Goal: Transaction & Acquisition: Purchase product/service

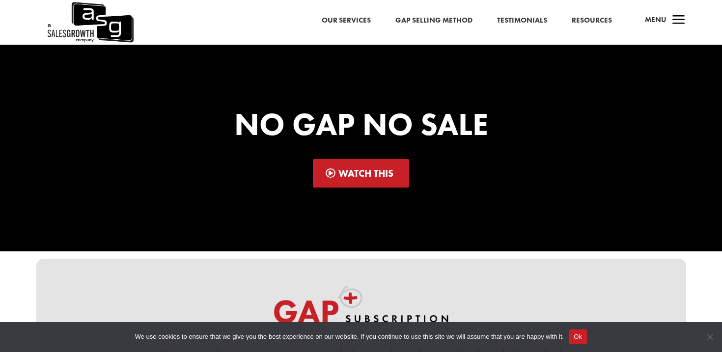
click at [655, 20] on span "Menu" at bounding box center [656, 20] width 22 height 10
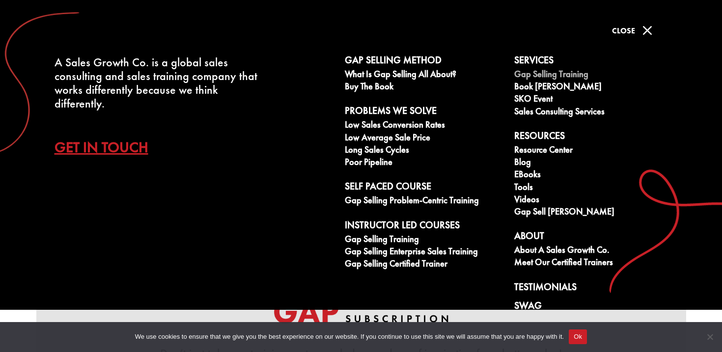
click at [564, 75] on link "Gap Selling Training" at bounding box center [593, 75] width 159 height 12
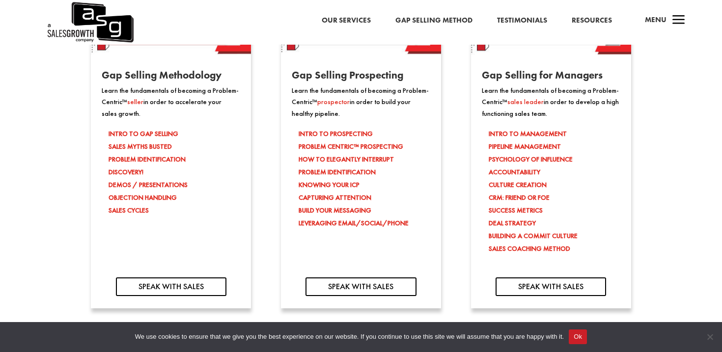
scroll to position [934, 0]
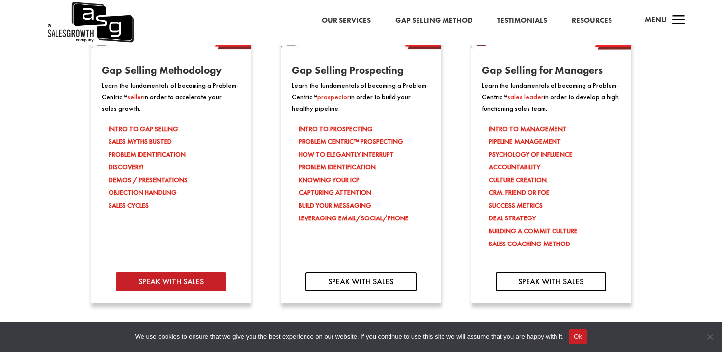
click at [217, 279] on link "SPEAK WITH SALES" at bounding box center [171, 282] width 111 height 19
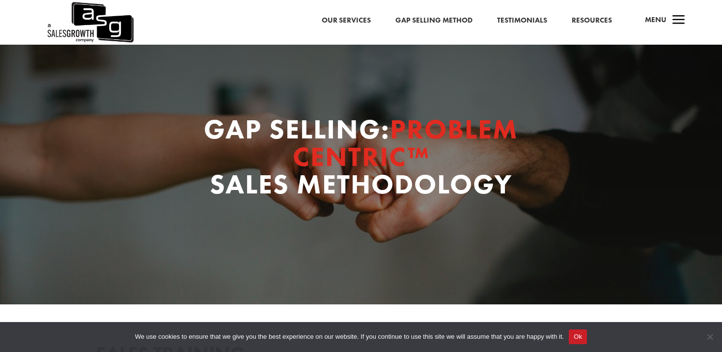
click at [680, 23] on span "a" at bounding box center [679, 21] width 20 height 20
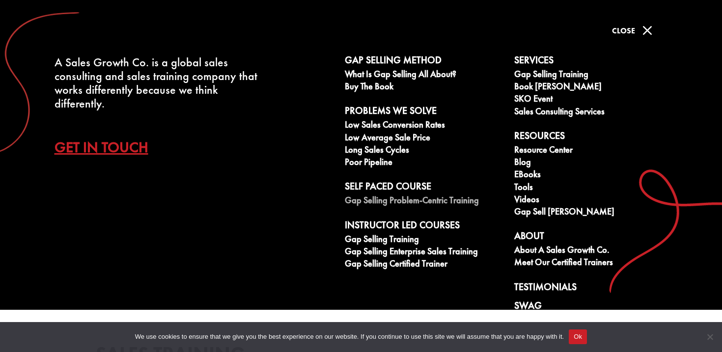
click at [435, 202] on link "Gap Selling Problem-Centric Training" at bounding box center [424, 201] width 159 height 12
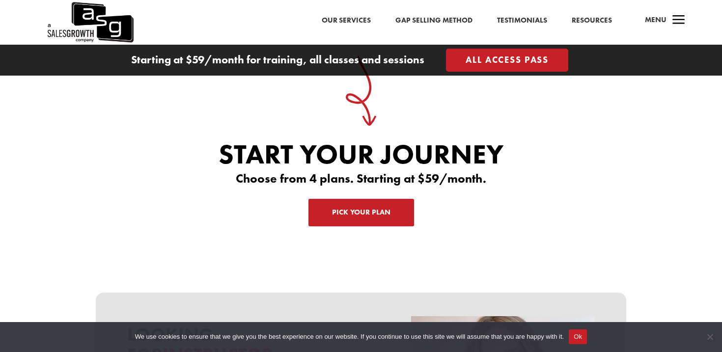
scroll to position [2959, 0]
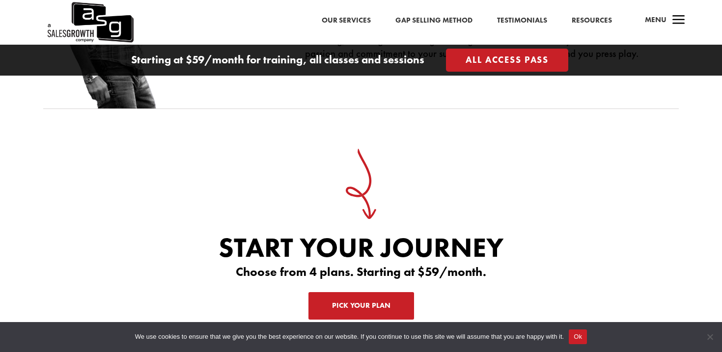
click at [358, 292] on link "Pick Your Plan" at bounding box center [361, 306] width 106 height 28
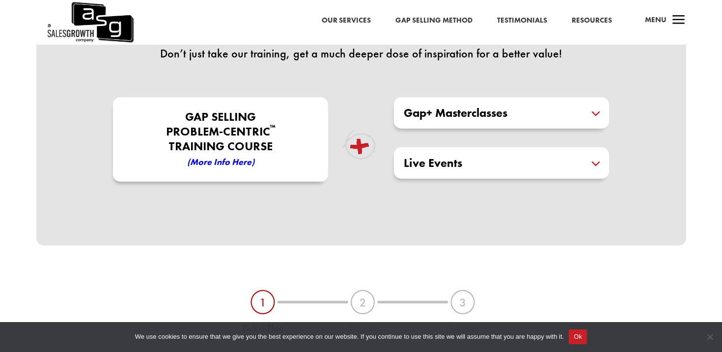
scroll to position [301, 0]
click at [587, 334] on button "Ok" at bounding box center [578, 337] width 18 height 15
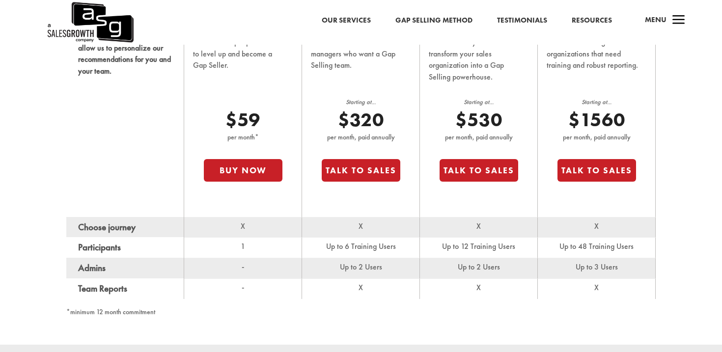
scroll to position [685, 0]
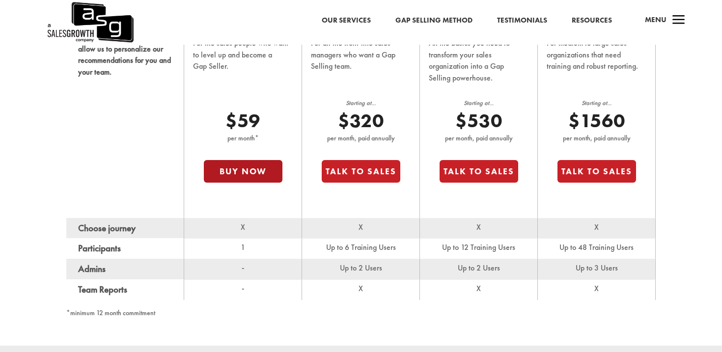
click at [238, 172] on button "Buy Now" at bounding box center [243, 171] width 79 height 23
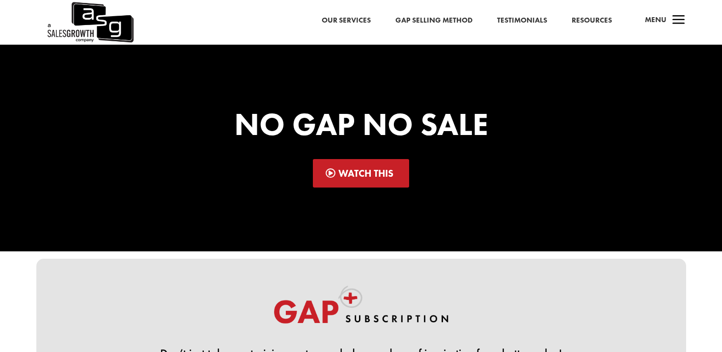
click at [455, 18] on link "Gap Selling Method" at bounding box center [433, 20] width 77 height 13
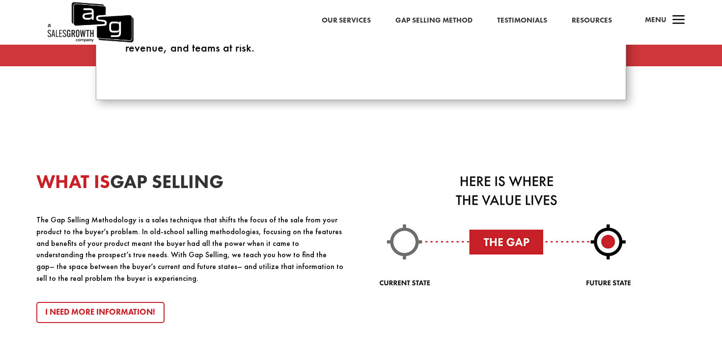
scroll to position [905, 0]
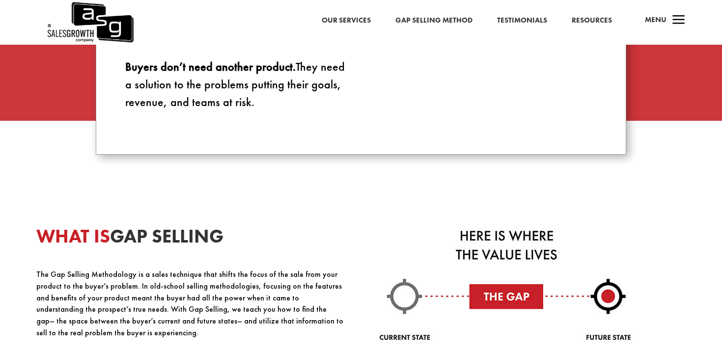
click at [678, 25] on span "a" at bounding box center [679, 21] width 20 height 20
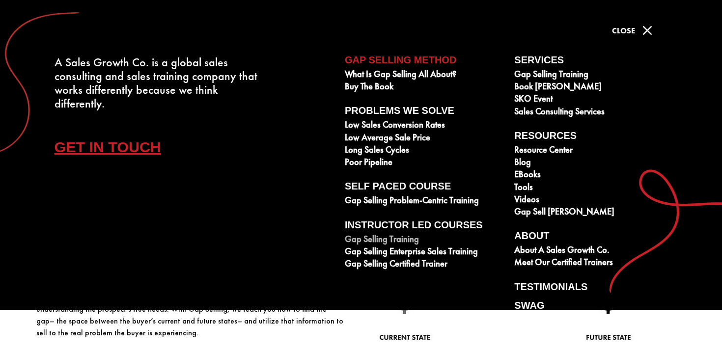
click at [400, 242] on link "Gap Selling Training" at bounding box center [424, 240] width 159 height 12
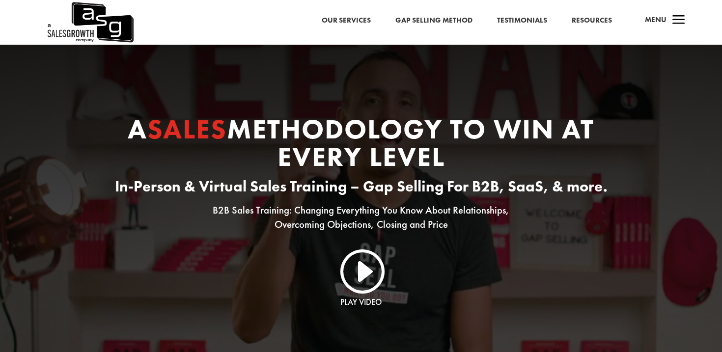
click at [464, 26] on link "Gap Selling Method" at bounding box center [433, 20] width 77 height 13
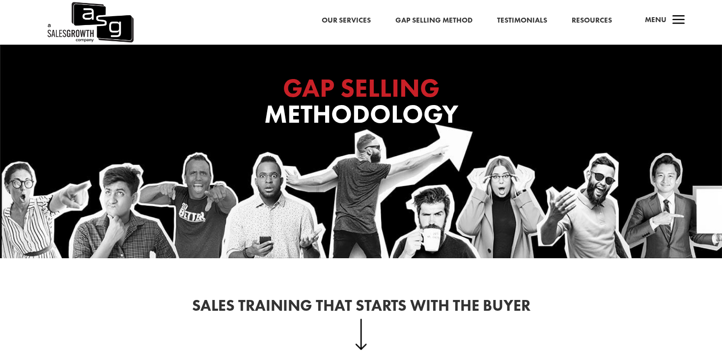
click at [520, 23] on link "Testimonials" at bounding box center [522, 20] width 50 height 13
